Goal: Find contact information: Find contact information

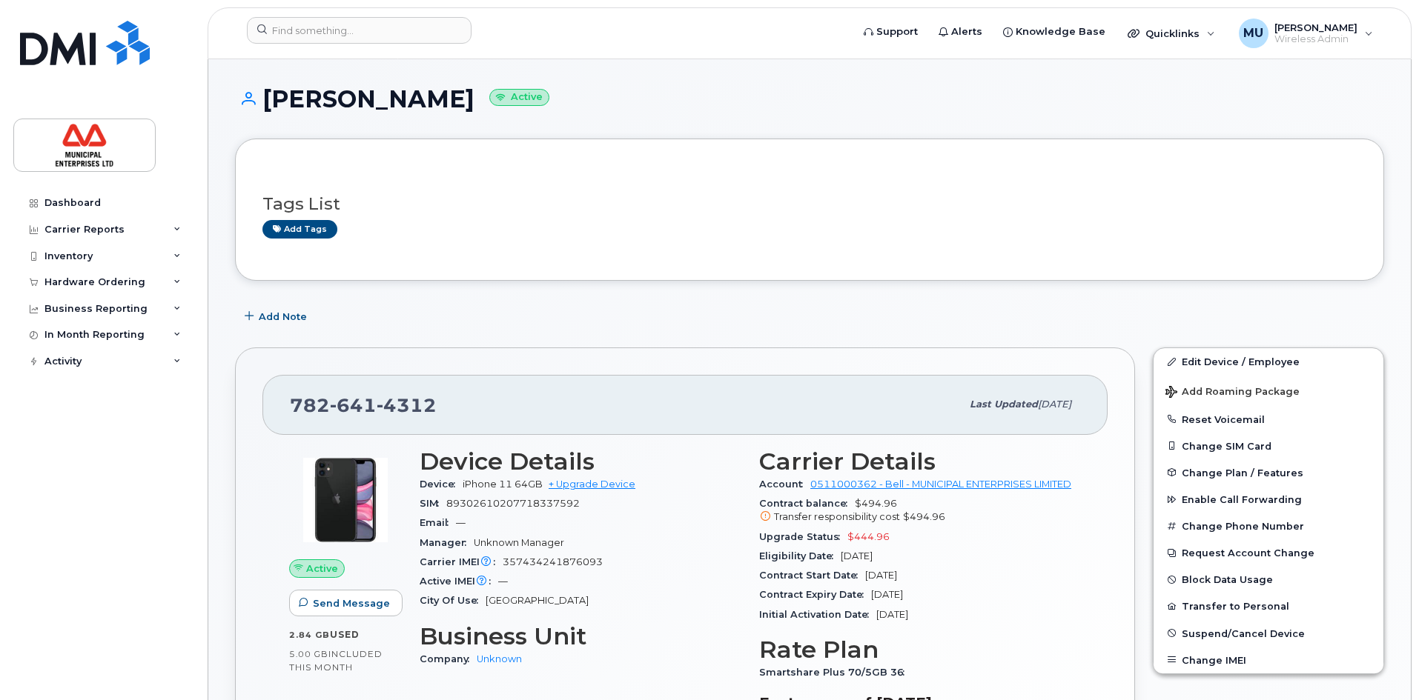
scroll to position [296, 0]
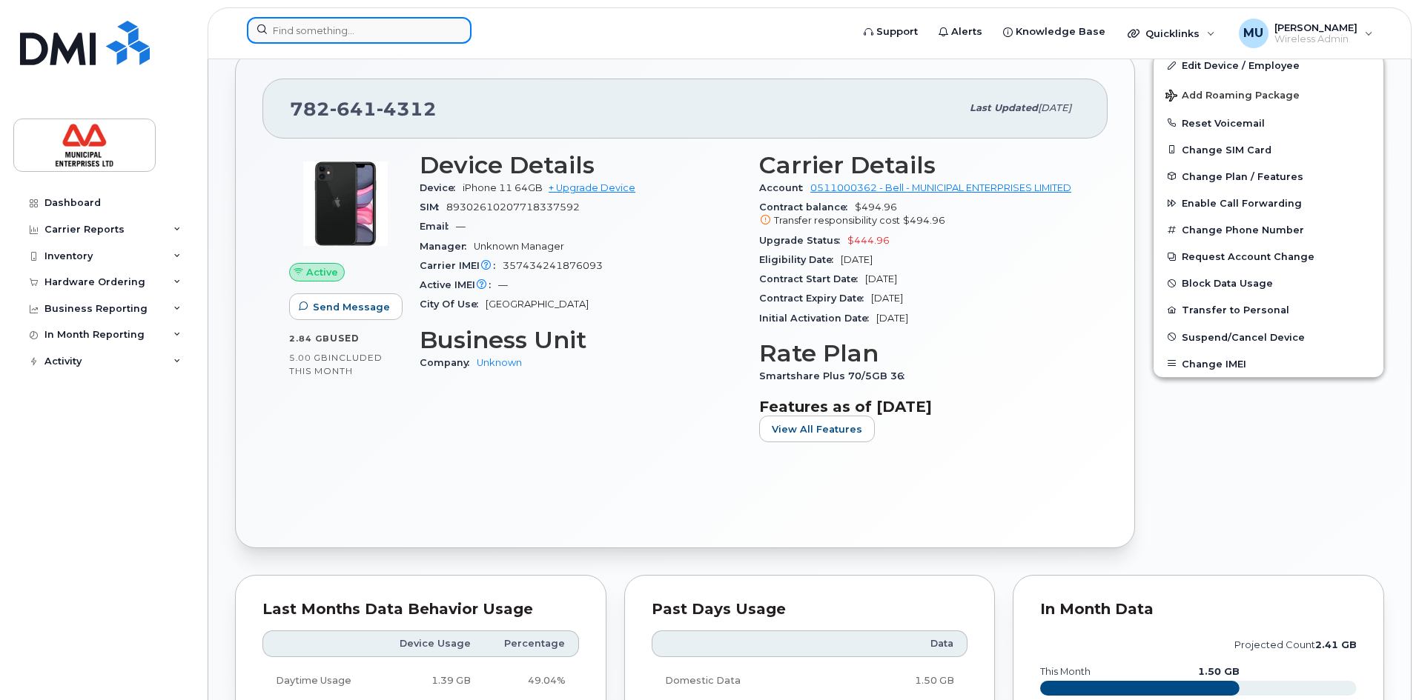
click at [287, 17] on input at bounding box center [359, 30] width 225 height 27
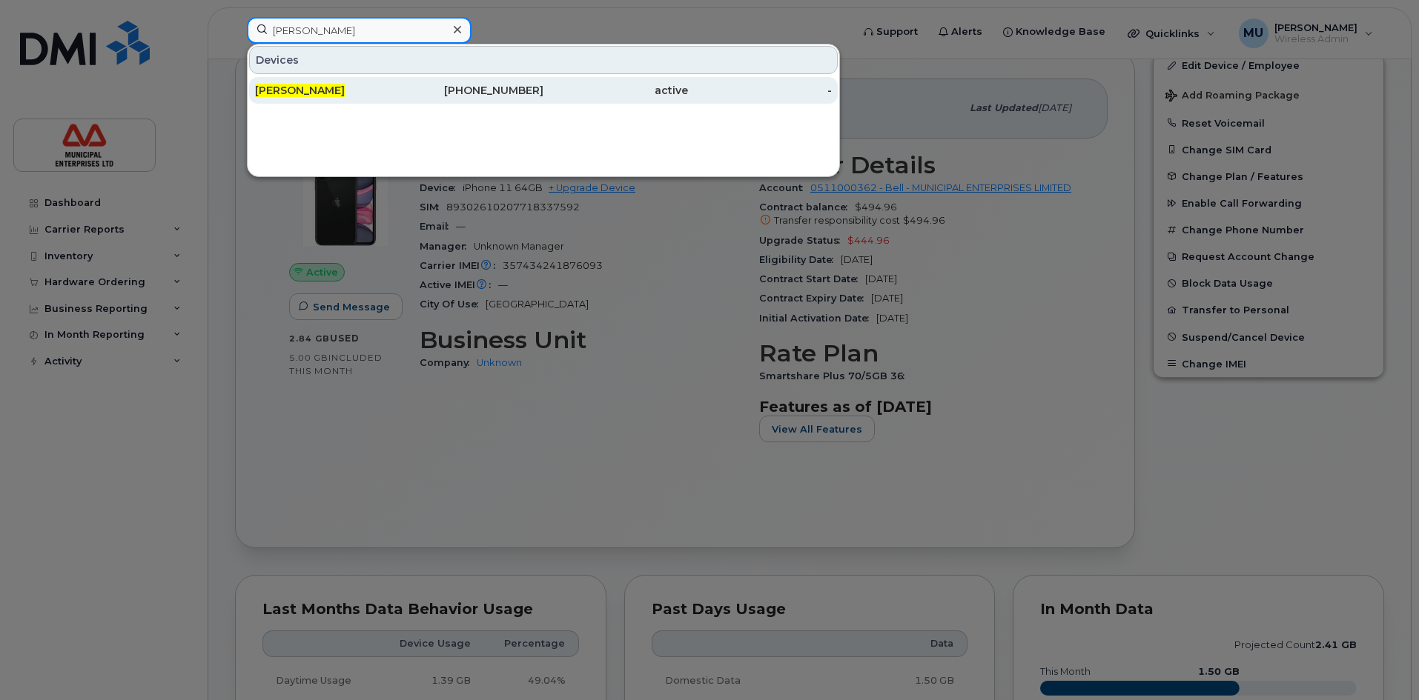
type input "[PERSON_NAME]"
click at [362, 97] on div "[PERSON_NAME]" at bounding box center [327, 90] width 145 height 15
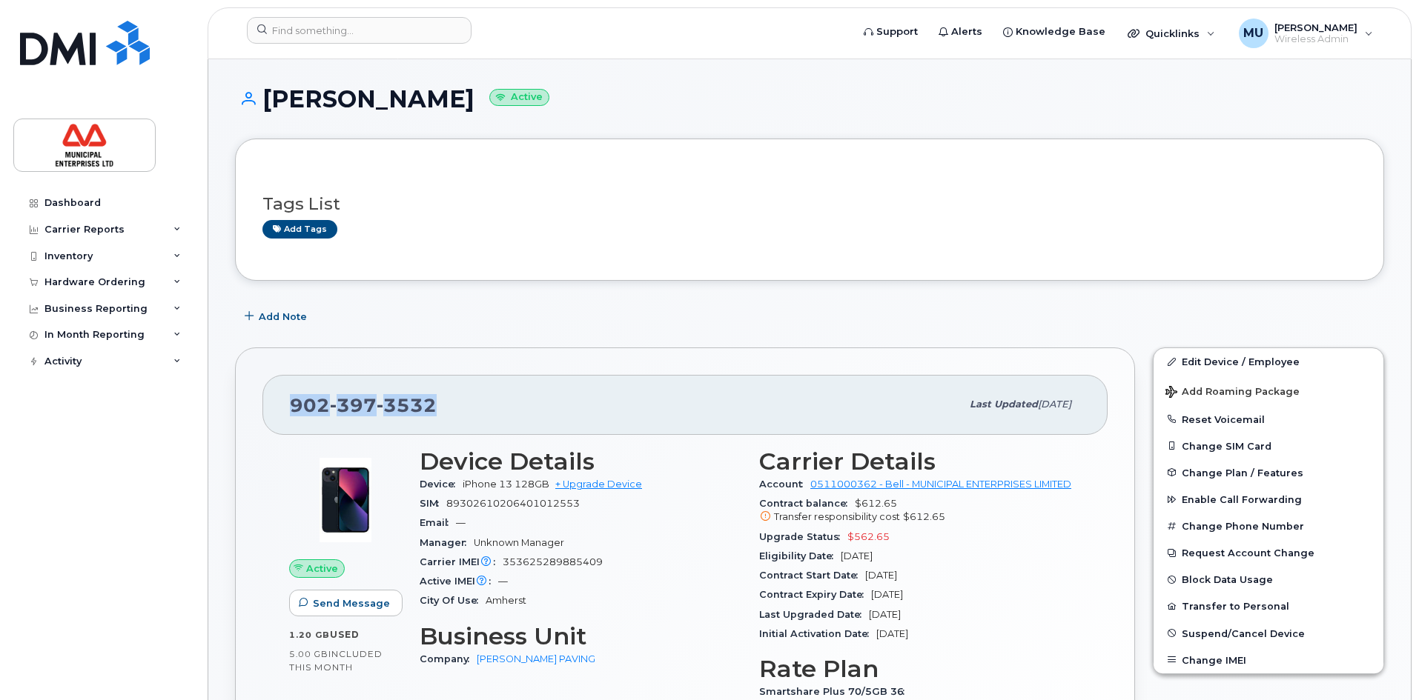
drag, startPoint x: 465, startPoint y: 401, endPoint x: 278, endPoint y: 394, distance: 187.7
click at [278, 394] on div "902 397 3532 Last updated Jul 18, 2025" at bounding box center [684, 404] width 845 height 59
copy span "902 397 3532"
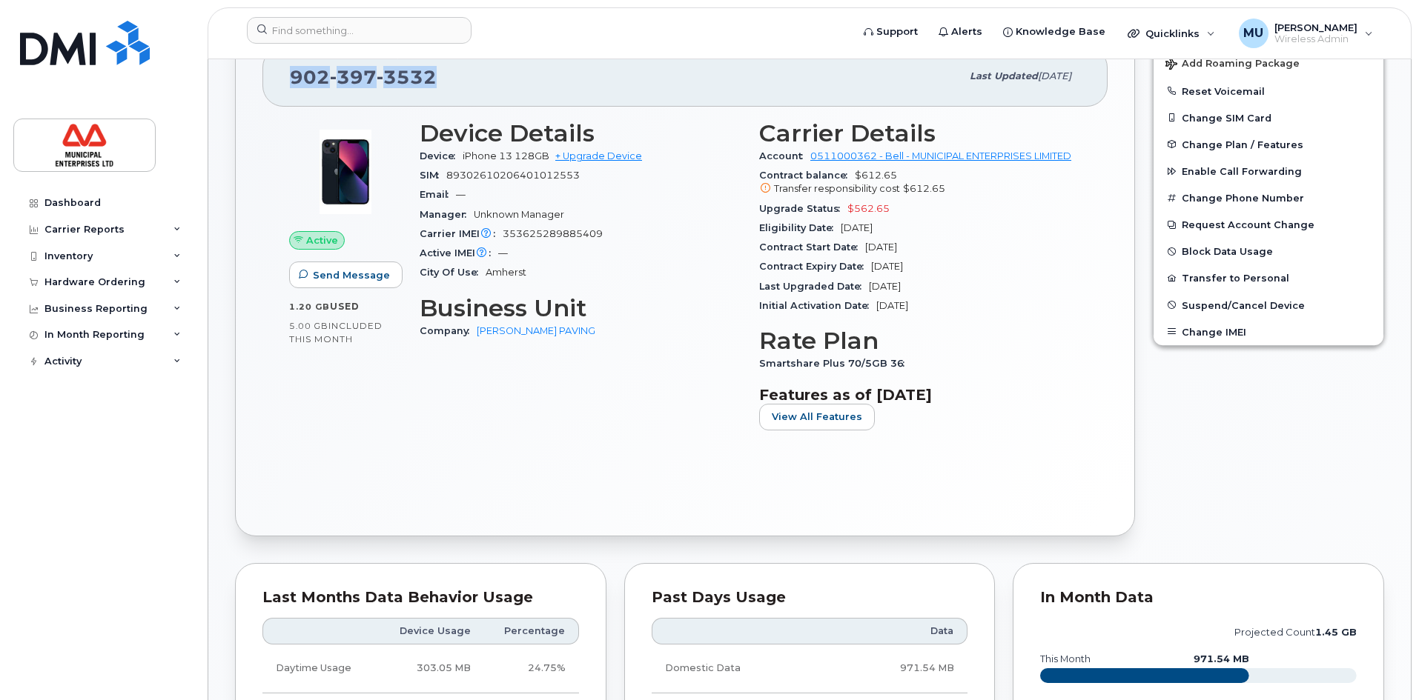
scroll to position [445, 0]
